Goal: Task Accomplishment & Management: Manage account settings

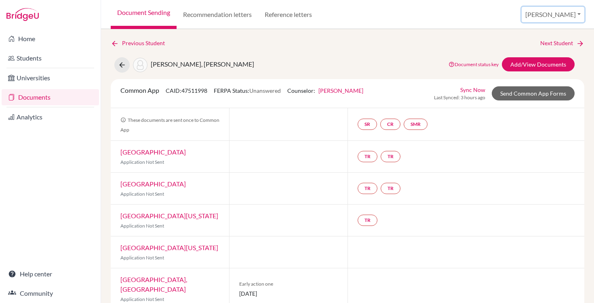
click at [567, 10] on button "[PERSON_NAME]" at bounding box center [553, 14] width 63 height 15
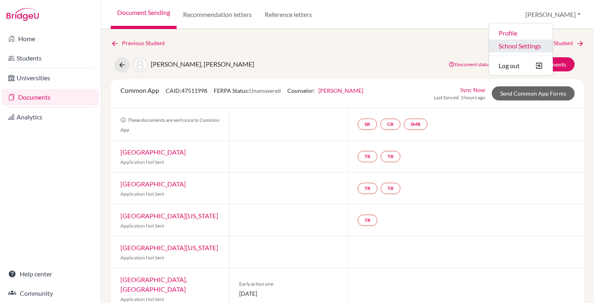
click at [541, 44] on link "School Settings" at bounding box center [521, 46] width 64 height 13
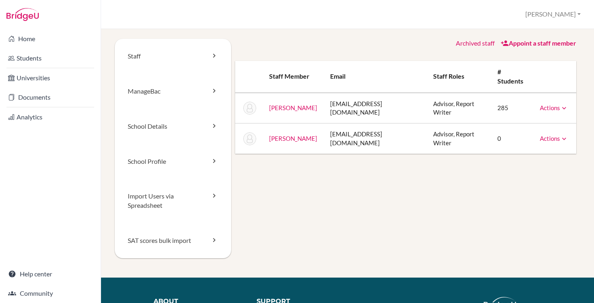
click at [515, 44] on link "Appoint a staff member" at bounding box center [539, 43] width 76 height 8
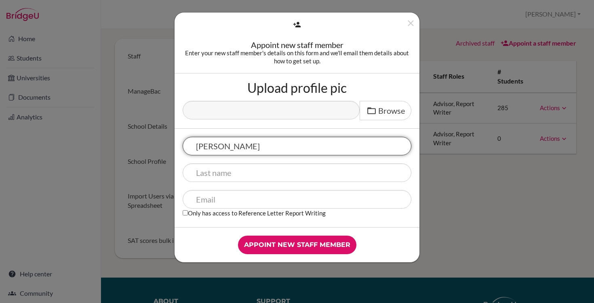
type input "Megan"
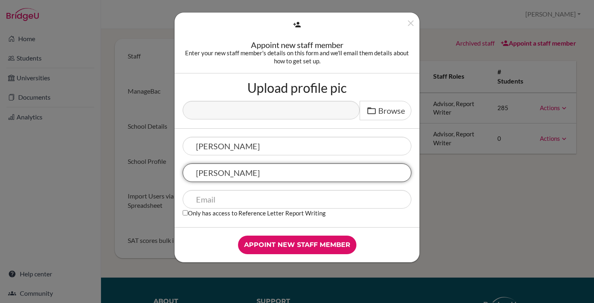
type input "Brooke"
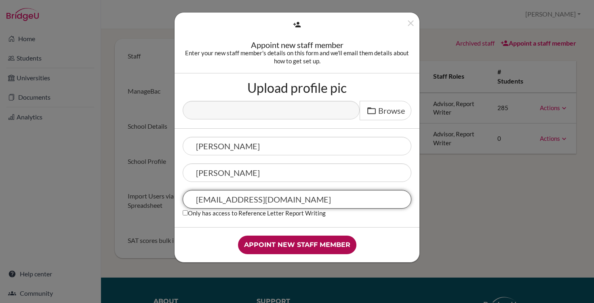
type input "mbrooke@aas-sofia.org"
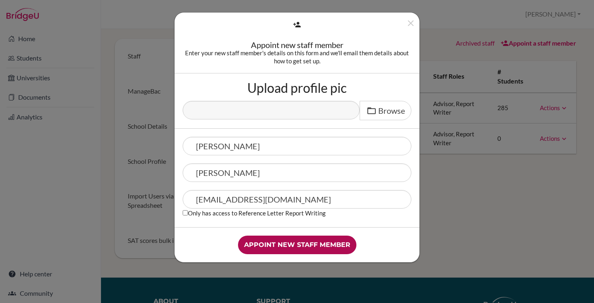
click at [299, 245] on input "Appoint new staff member" at bounding box center [297, 245] width 118 height 19
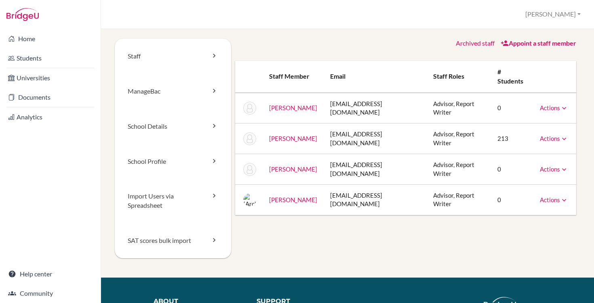
click at [551, 166] on link "Actions" at bounding box center [554, 169] width 28 height 7
click at [477, 206] on div "Staff ManageBac School Details School Profile Import Users via Spreadsheet SAT …" at bounding box center [347, 158] width 465 height 239
click at [552, 104] on link "Actions" at bounding box center [554, 107] width 28 height 7
